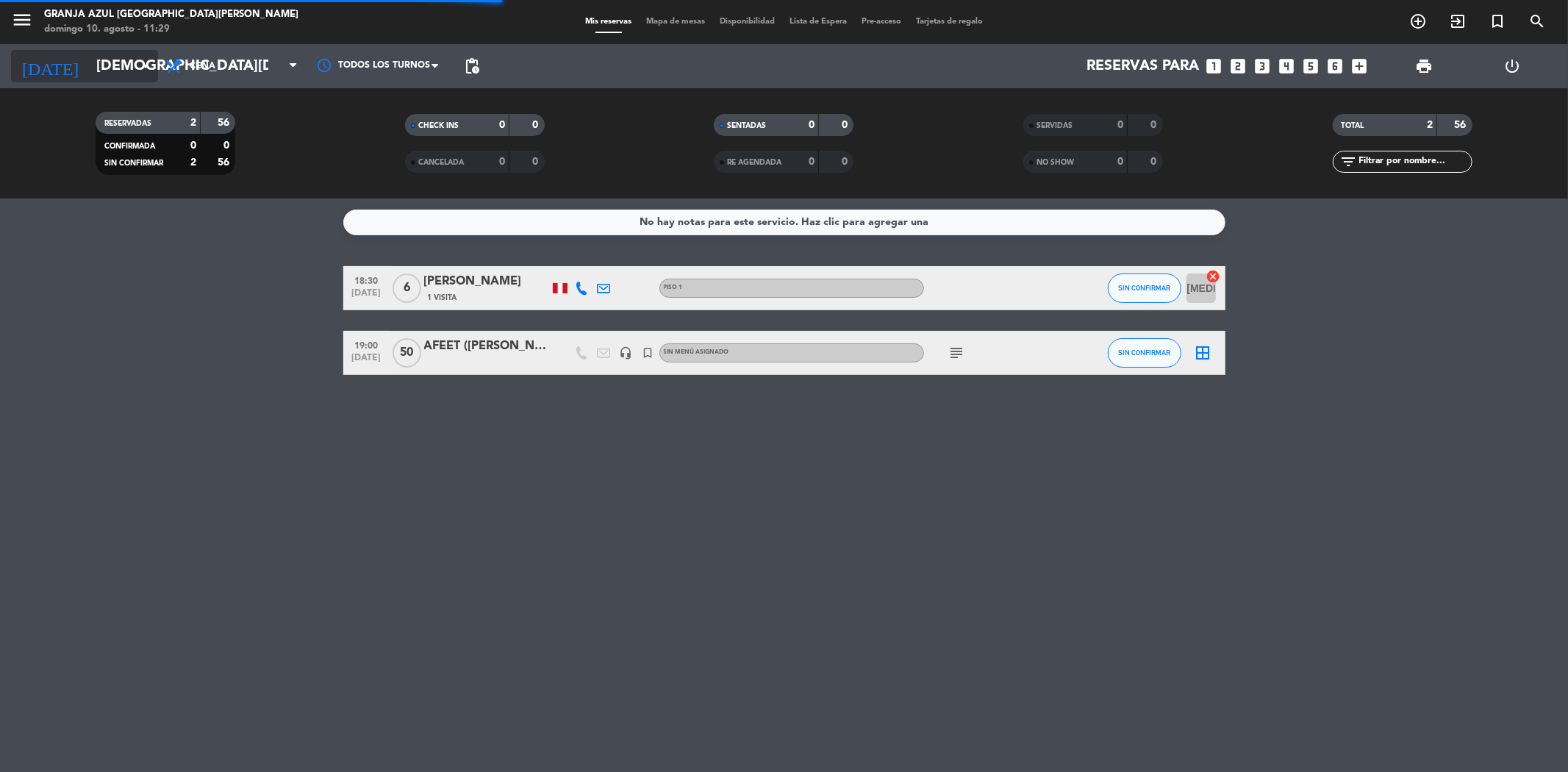
drag, startPoint x: 0, startPoint y: 0, endPoint x: 81, endPoint y: 71, distance: 107.7
click at [89, 71] on input "[DEMOGRAPHIC_DATA][DATE]" at bounding box center [182, 66] width 186 height 32
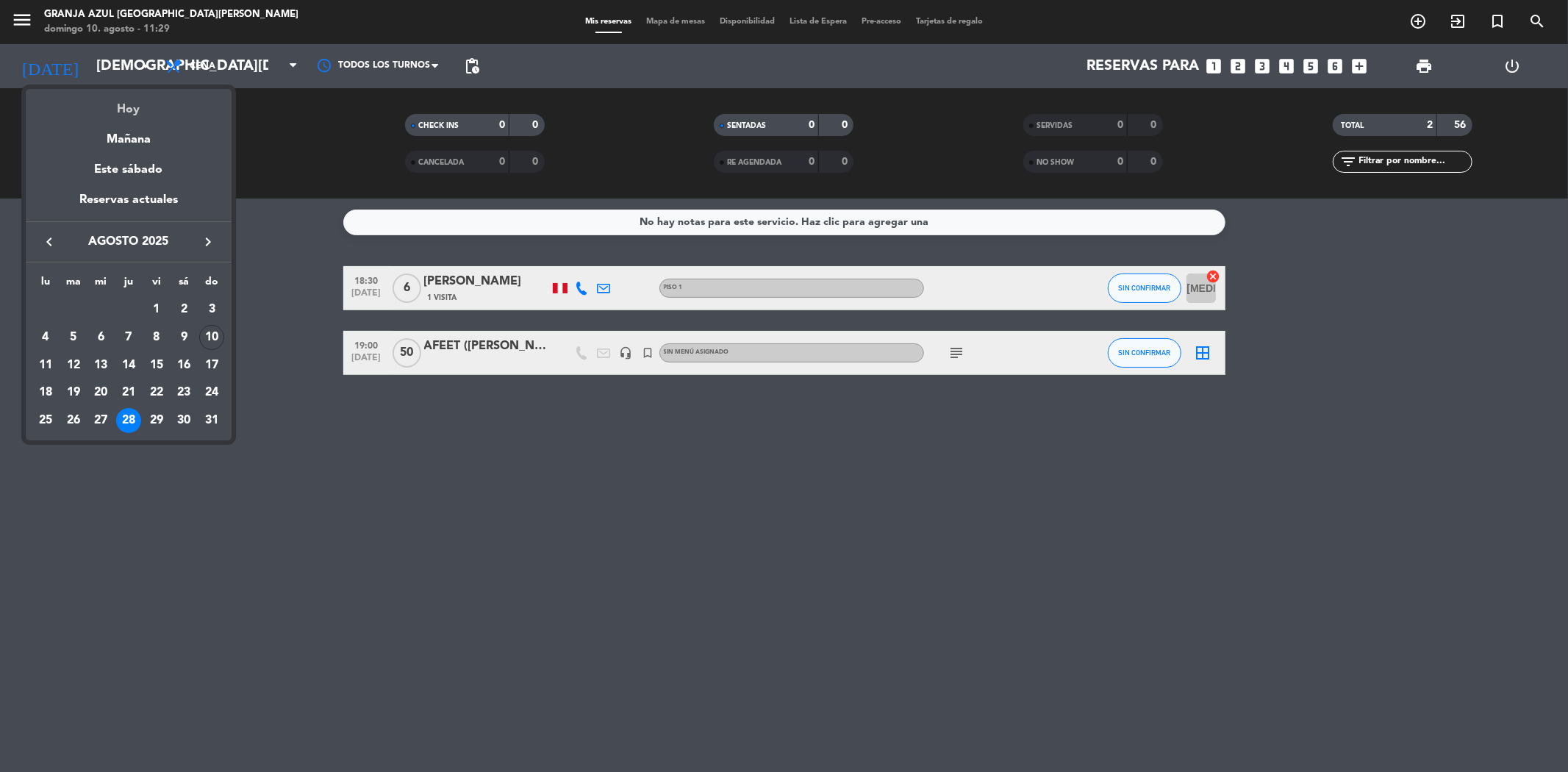
click at [134, 96] on div "Hoy" at bounding box center [129, 104] width 205 height 30
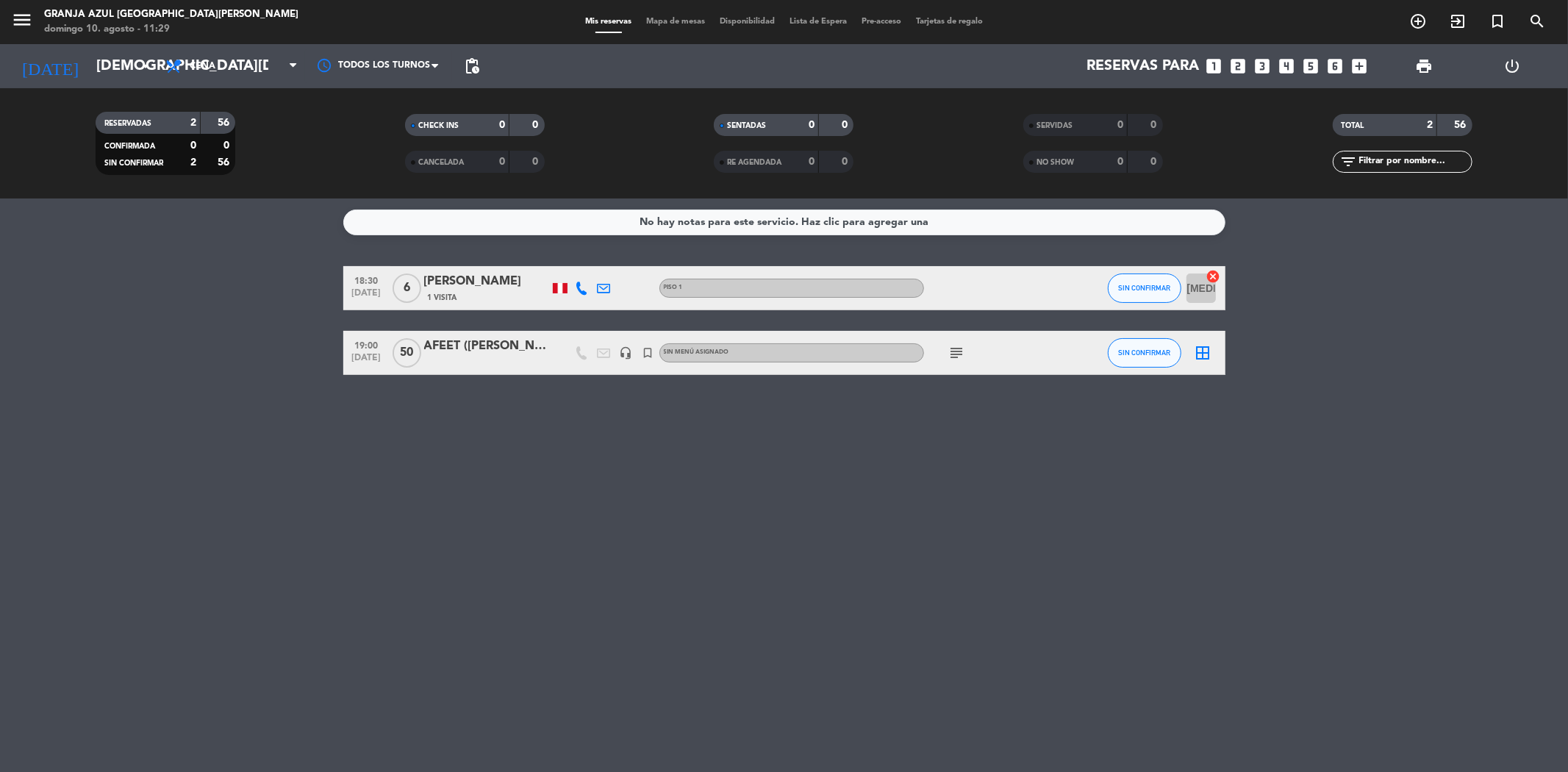
type input "dom. 10 ago."
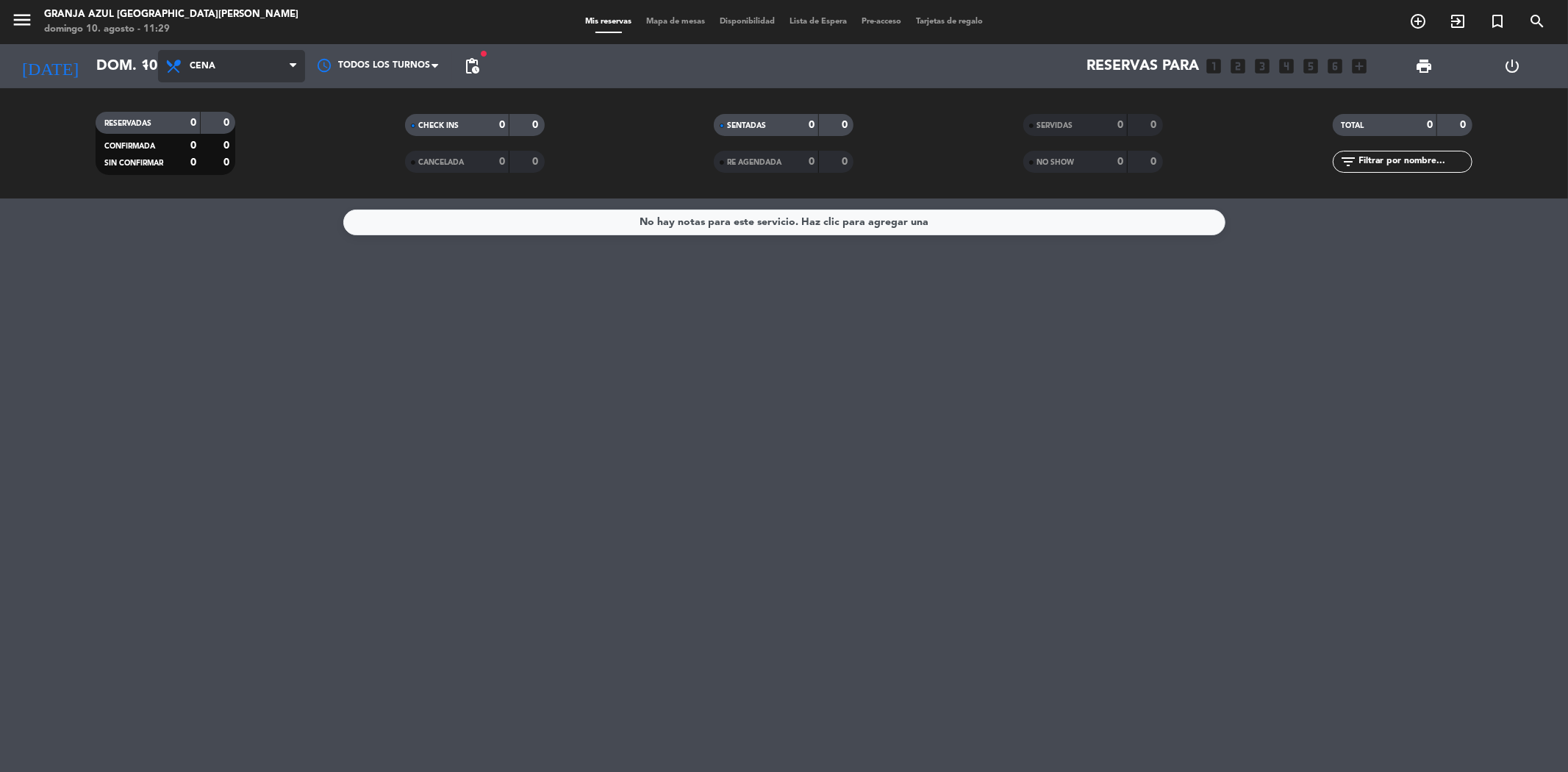
click at [186, 63] on span "Cena" at bounding box center [231, 66] width 147 height 32
click at [213, 138] on div "menu Granja Azul [GEOGRAPHIC_DATA][PERSON_NAME][DATE] 10. agosto - 11:29 Mis re…" at bounding box center [784, 99] width 1568 height 198
click at [248, 32] on div "menu Granja Azul [GEOGRAPHIC_DATA][PERSON_NAME][DATE] 10. agosto - 11:29" at bounding box center [195, 23] width 392 height 34
click at [246, 57] on span "Almuerzo" at bounding box center [231, 66] width 147 height 32
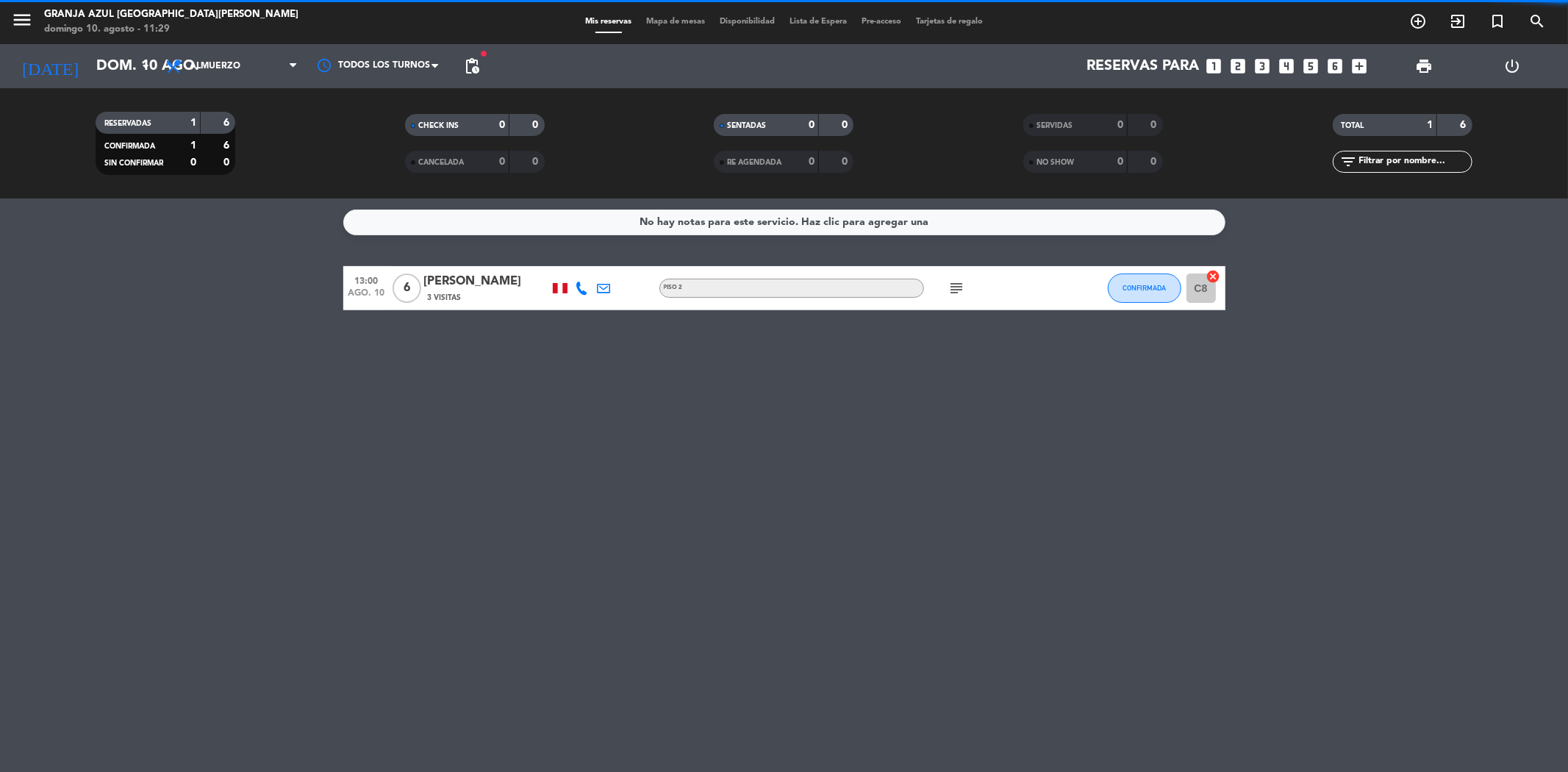
click at [247, 106] on div "RESERVADAS 1 6 CONFIRMADA 1 6 SIN CONFIRMAR 0 0" at bounding box center [166, 143] width 310 height 81
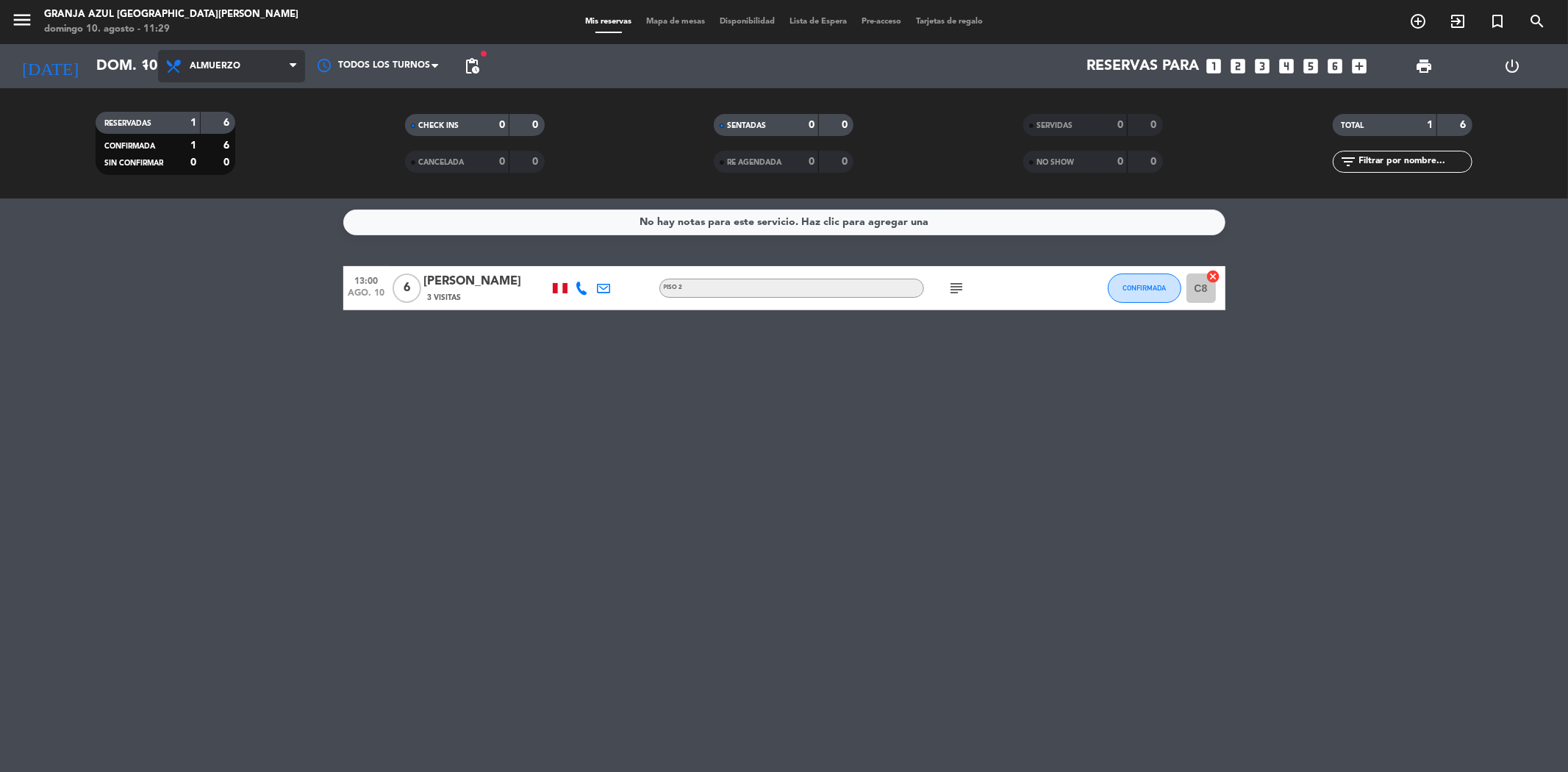
click at [246, 61] on span "Almuerzo" at bounding box center [231, 66] width 147 height 32
click at [246, 101] on div "menu Granja Azul [GEOGRAPHIC_DATA][PERSON_NAME][DATE] 10. agosto - 11:29 Mis re…" at bounding box center [784, 99] width 1568 height 198
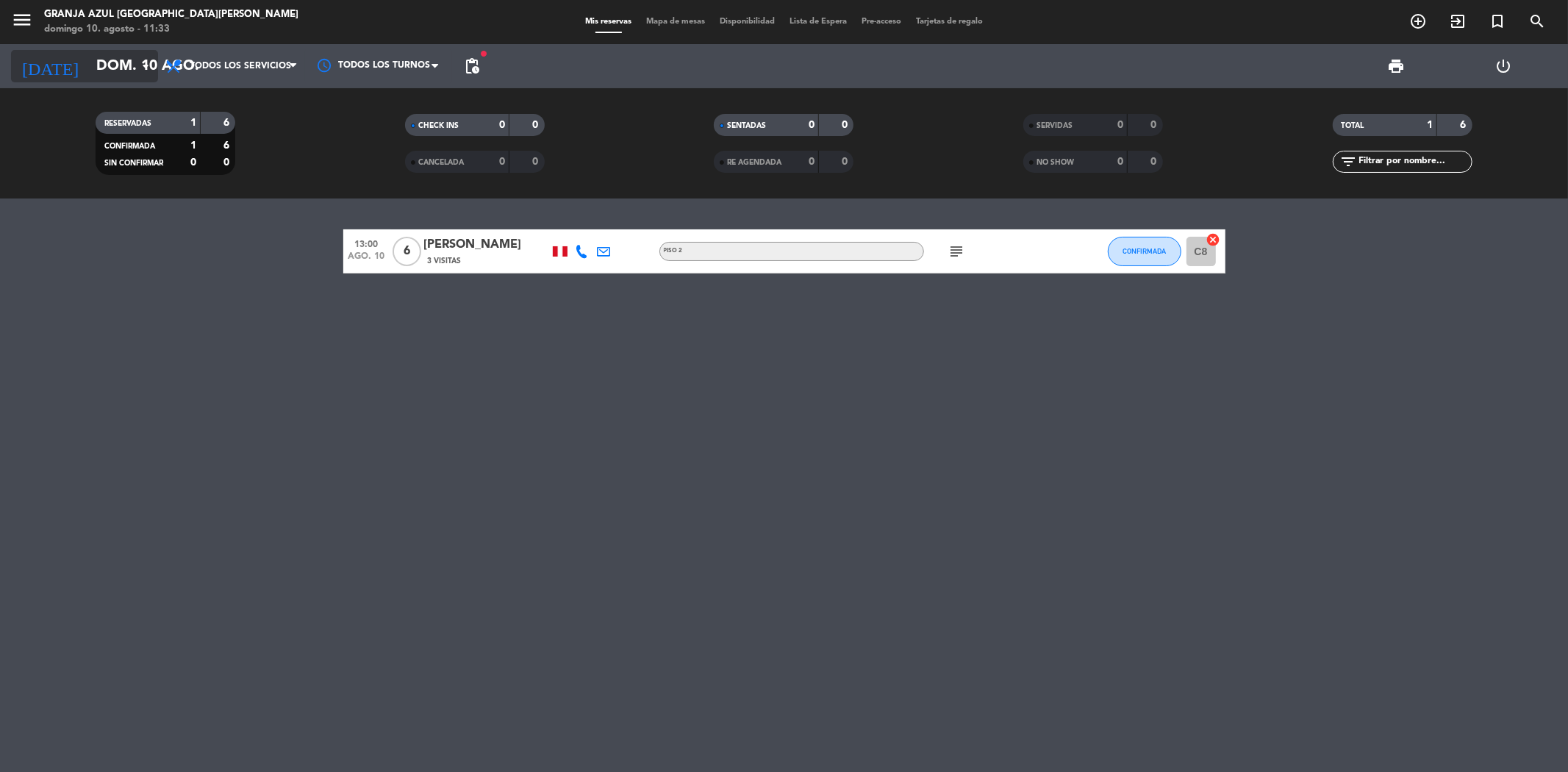
click at [142, 62] on icon "arrow_drop_down" at bounding box center [146, 67] width 18 height 18
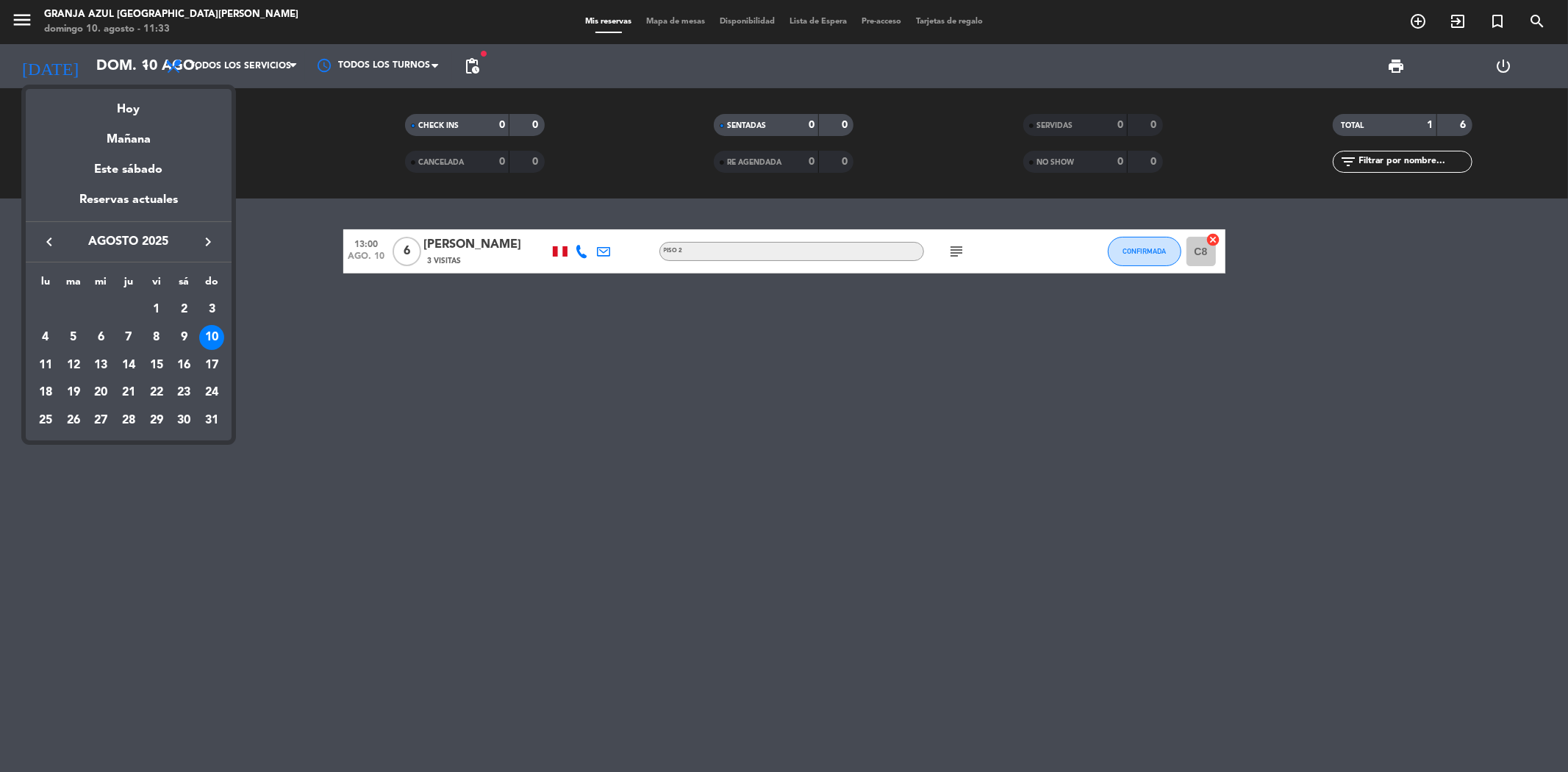
click at [215, 325] on div "10" at bounding box center [212, 338] width 25 height 25
